Goal: Find specific page/section: Find specific page/section

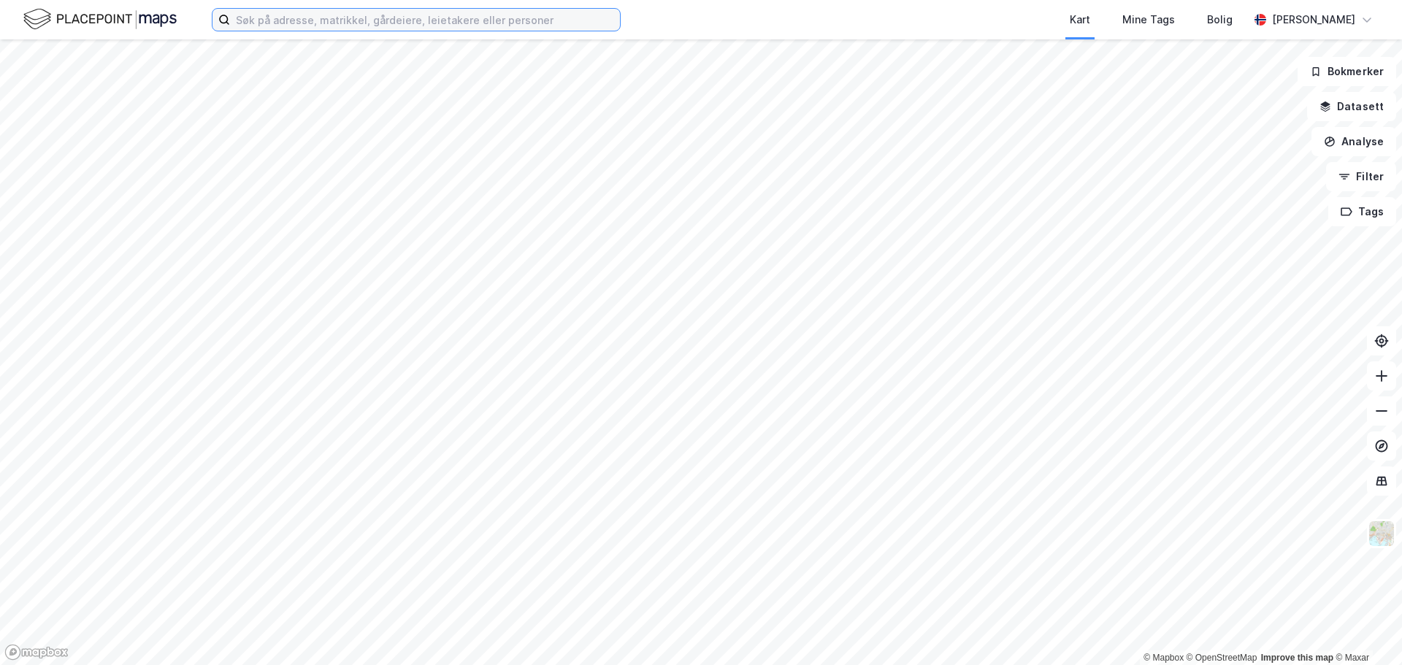
click at [467, 29] on input at bounding box center [425, 20] width 390 height 22
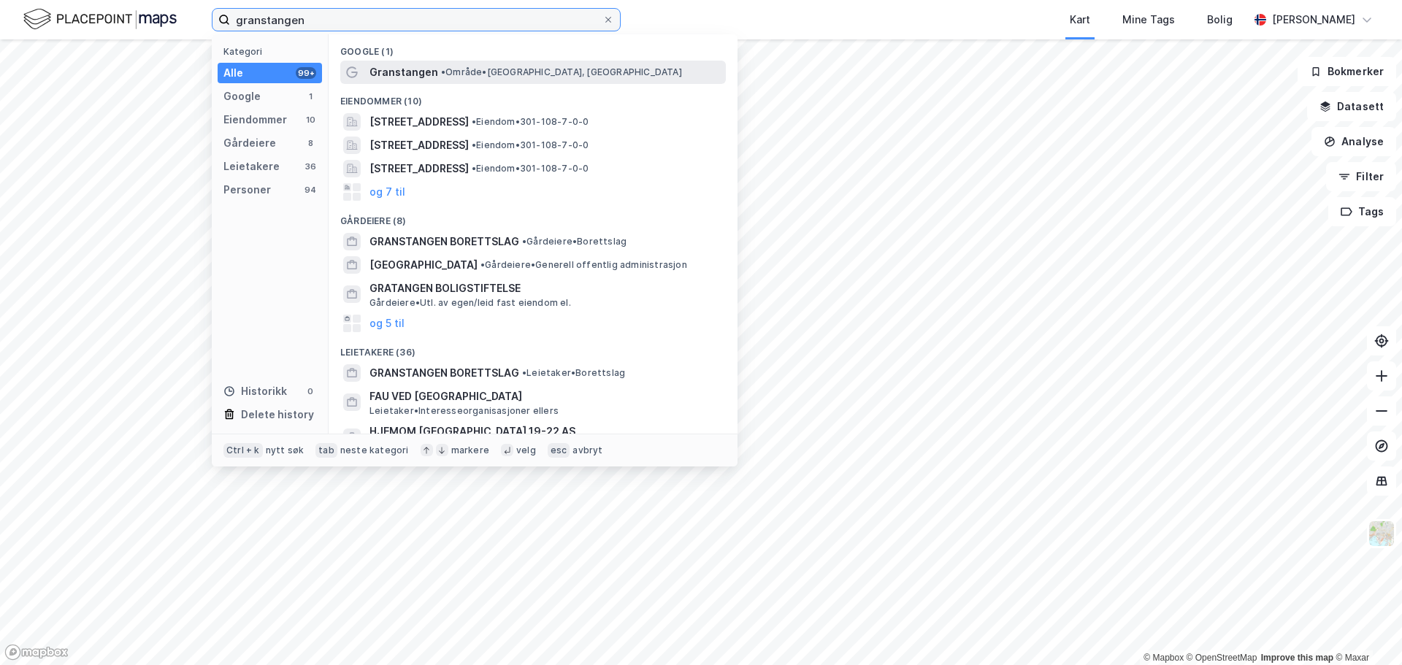
type input "granstangen"
click at [451, 72] on span "• Område • [GEOGRAPHIC_DATA], [GEOGRAPHIC_DATA]" at bounding box center [561, 72] width 241 height 12
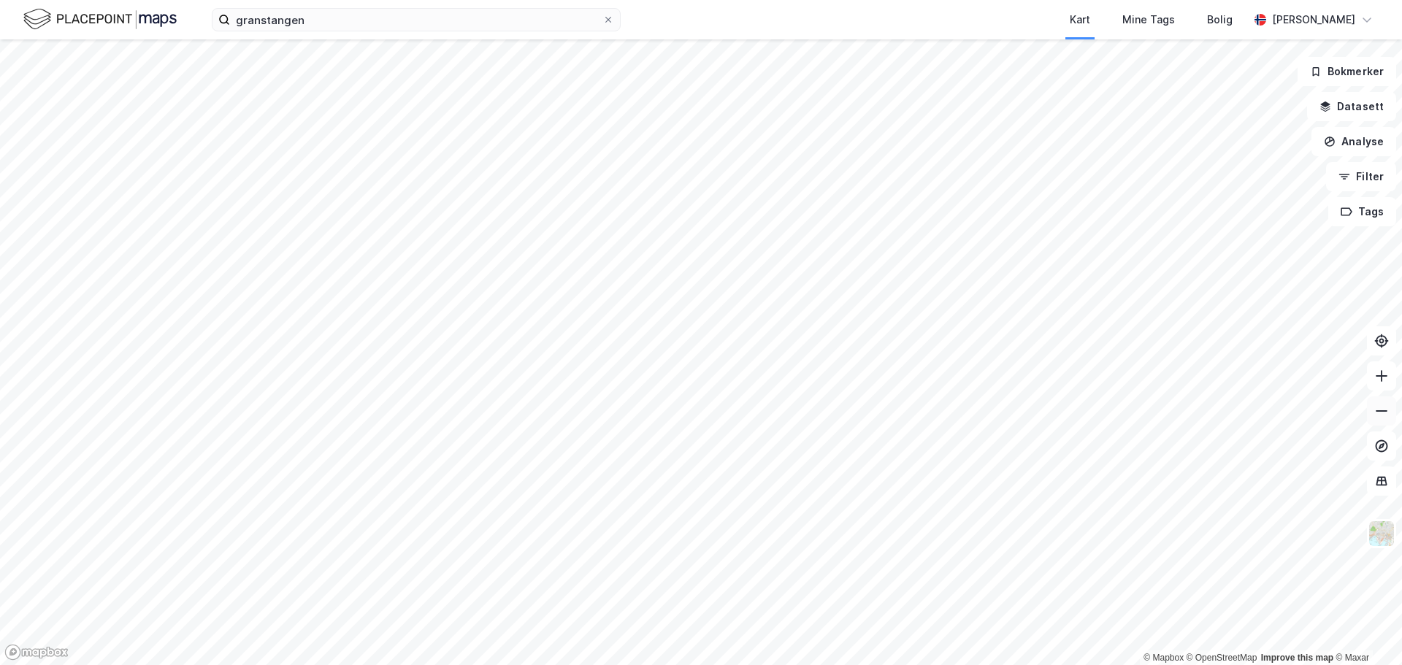
click at [1379, 419] on button at bounding box center [1381, 411] width 29 height 29
